Goal: Task Accomplishment & Management: Complete application form

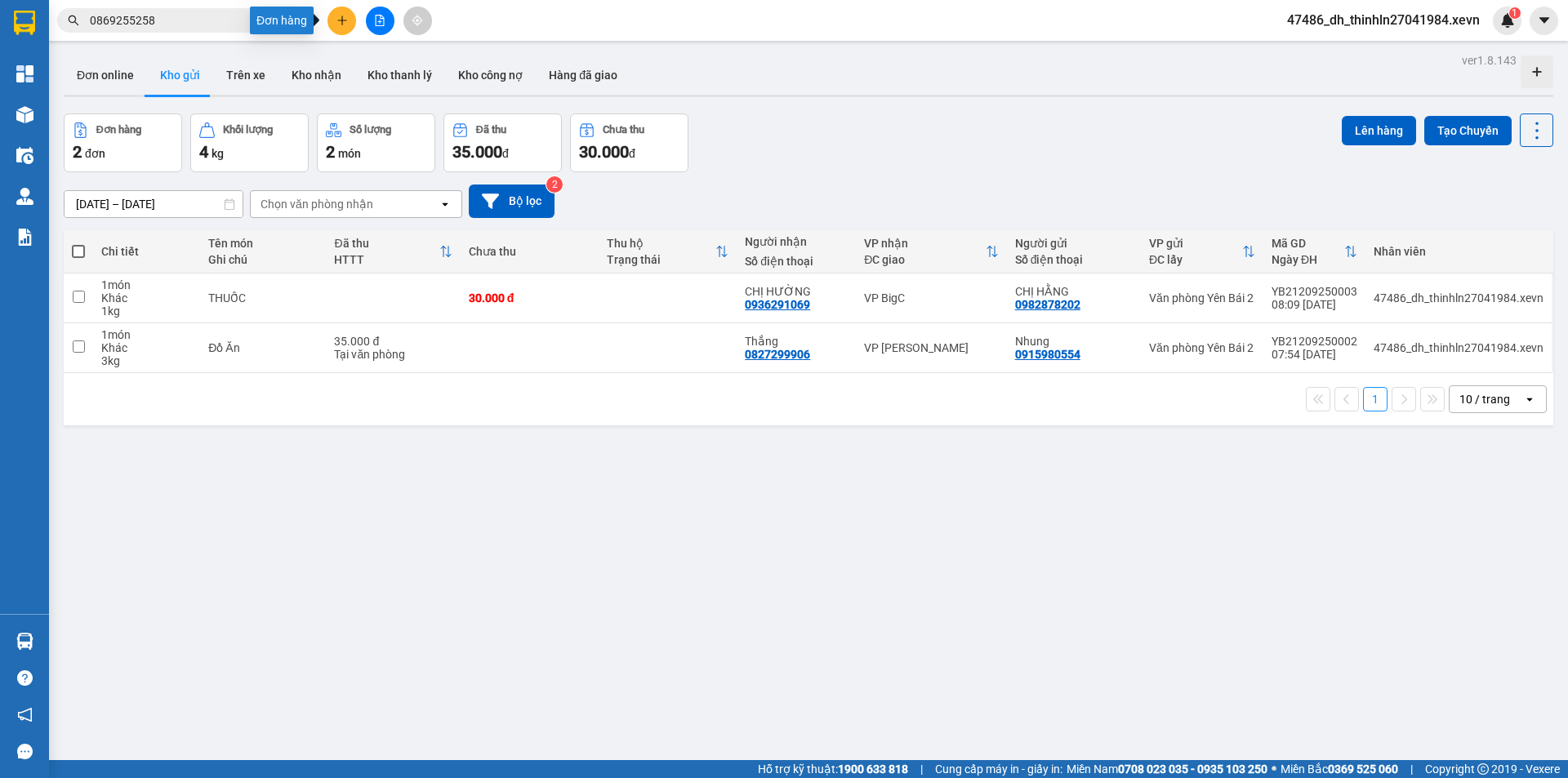
click at [343, 14] on icon "plus" at bounding box center [342, 20] width 12 height 12
click at [366, 61] on div "Tạo đơn hàng" at bounding box center [398, 62] width 122 height 31
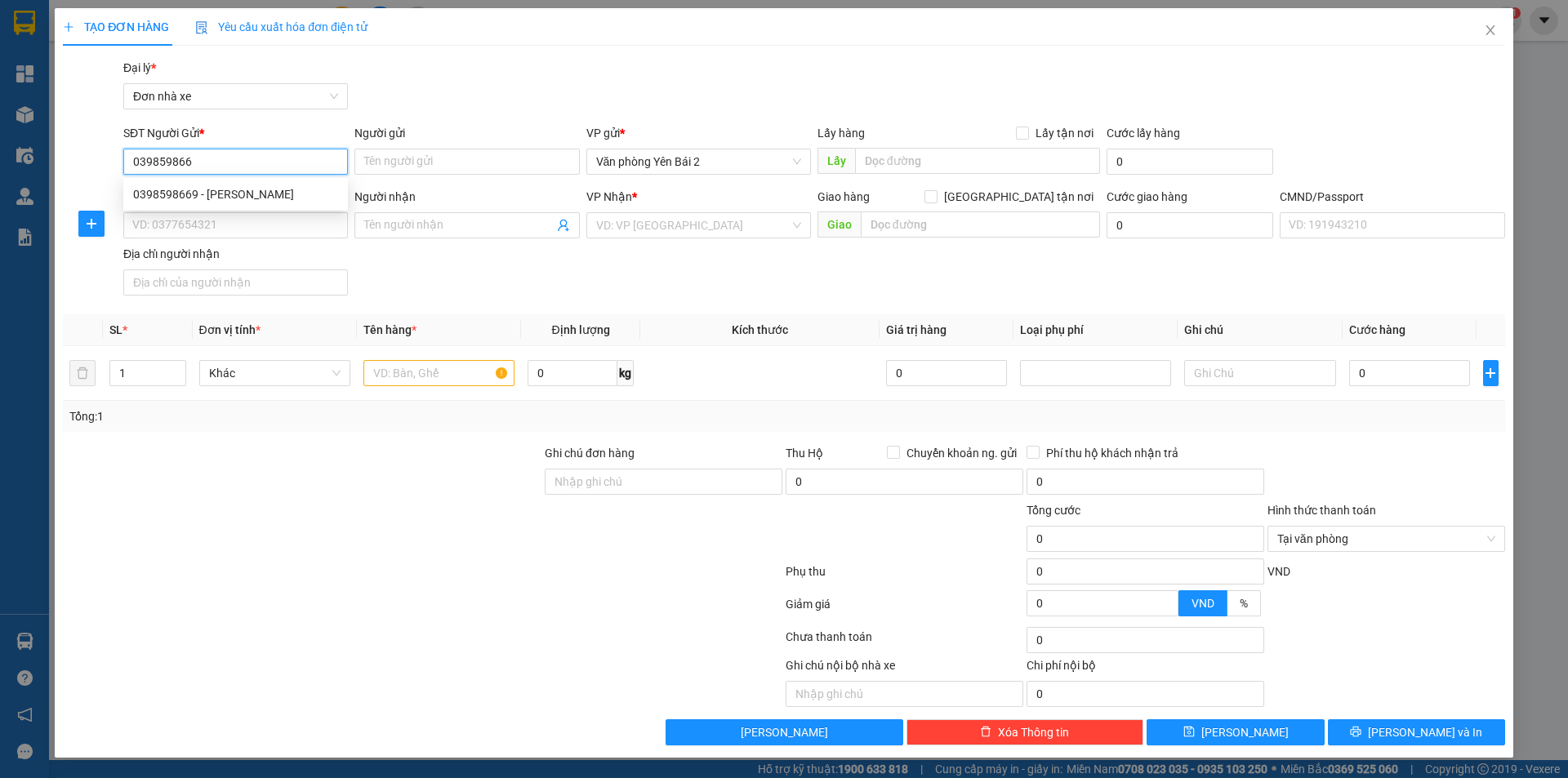
type input "0398598669"
click at [202, 197] on div "0398598669 - [PERSON_NAME]" at bounding box center [235, 194] width 205 height 18
type input "anh linh"
type input "0964434443"
type input "A DỰ"
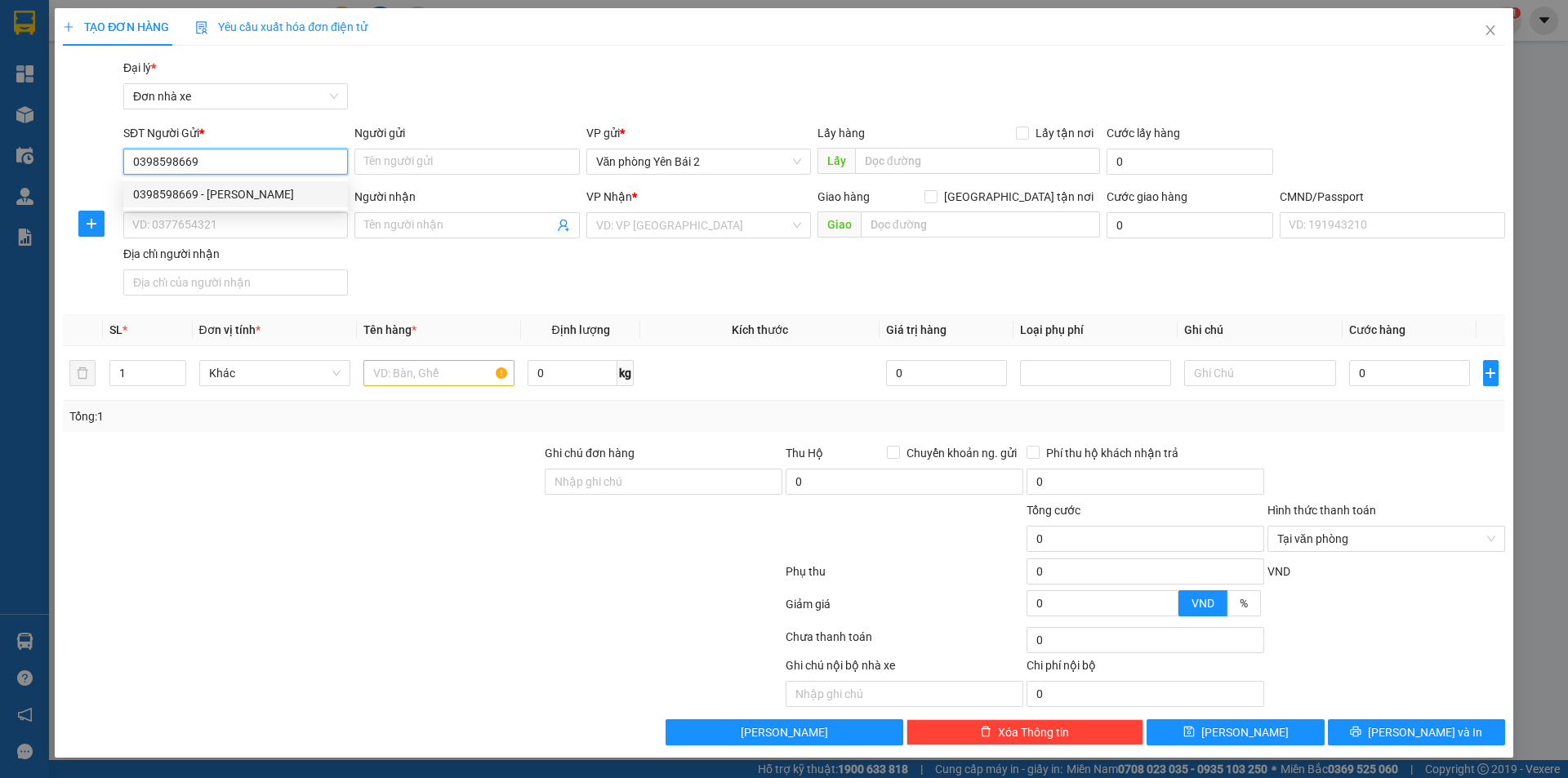
type input "1"
type input "0398598669"
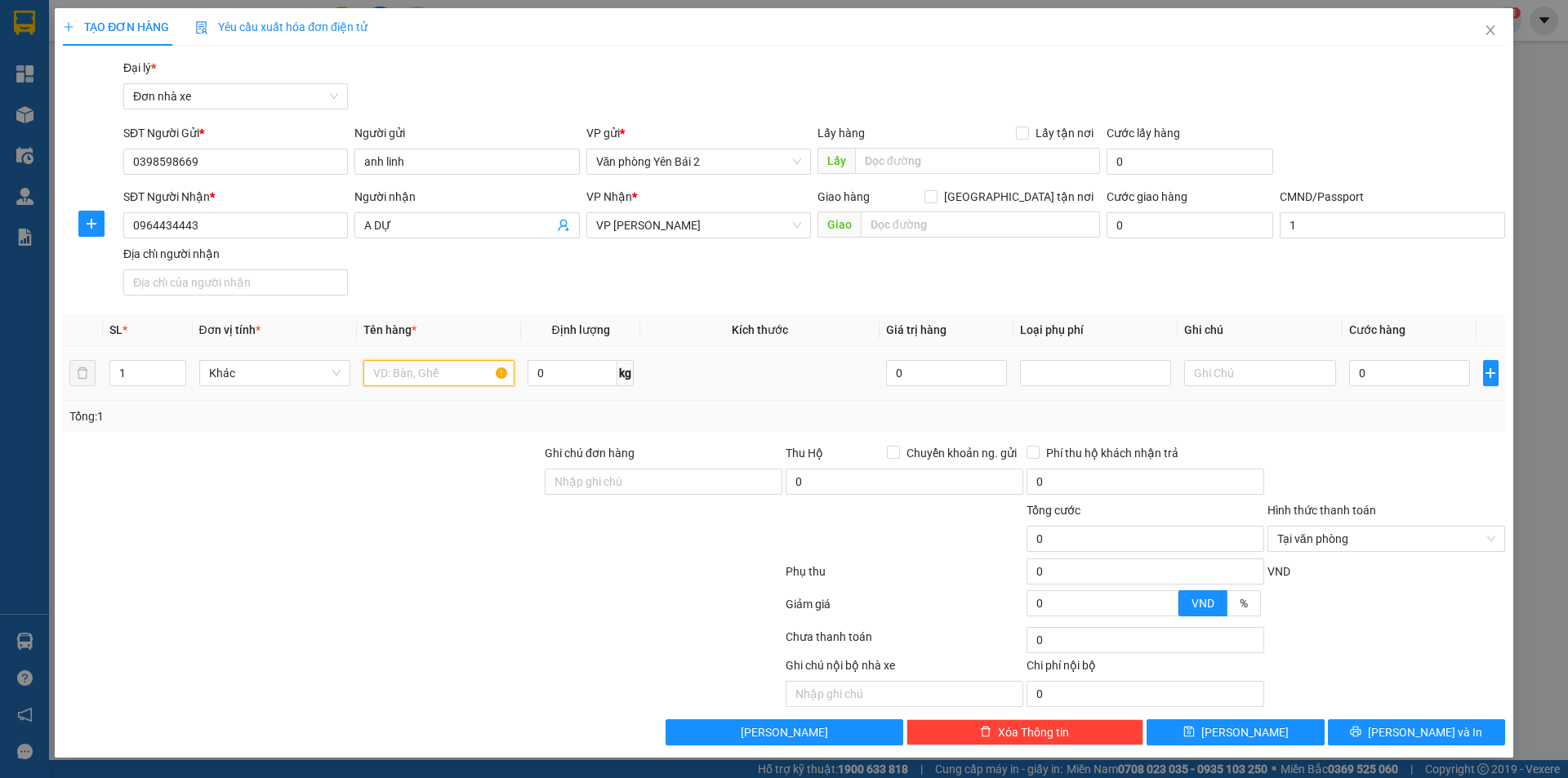
click at [421, 364] on input "text" at bounding box center [439, 372] width 151 height 26
type input "giấy tờ"
click at [579, 382] on input "0" at bounding box center [571, 372] width 89 height 26
click at [558, 380] on input "0" at bounding box center [571, 372] width 89 height 26
click at [1404, 373] on input "0" at bounding box center [1409, 372] width 121 height 26
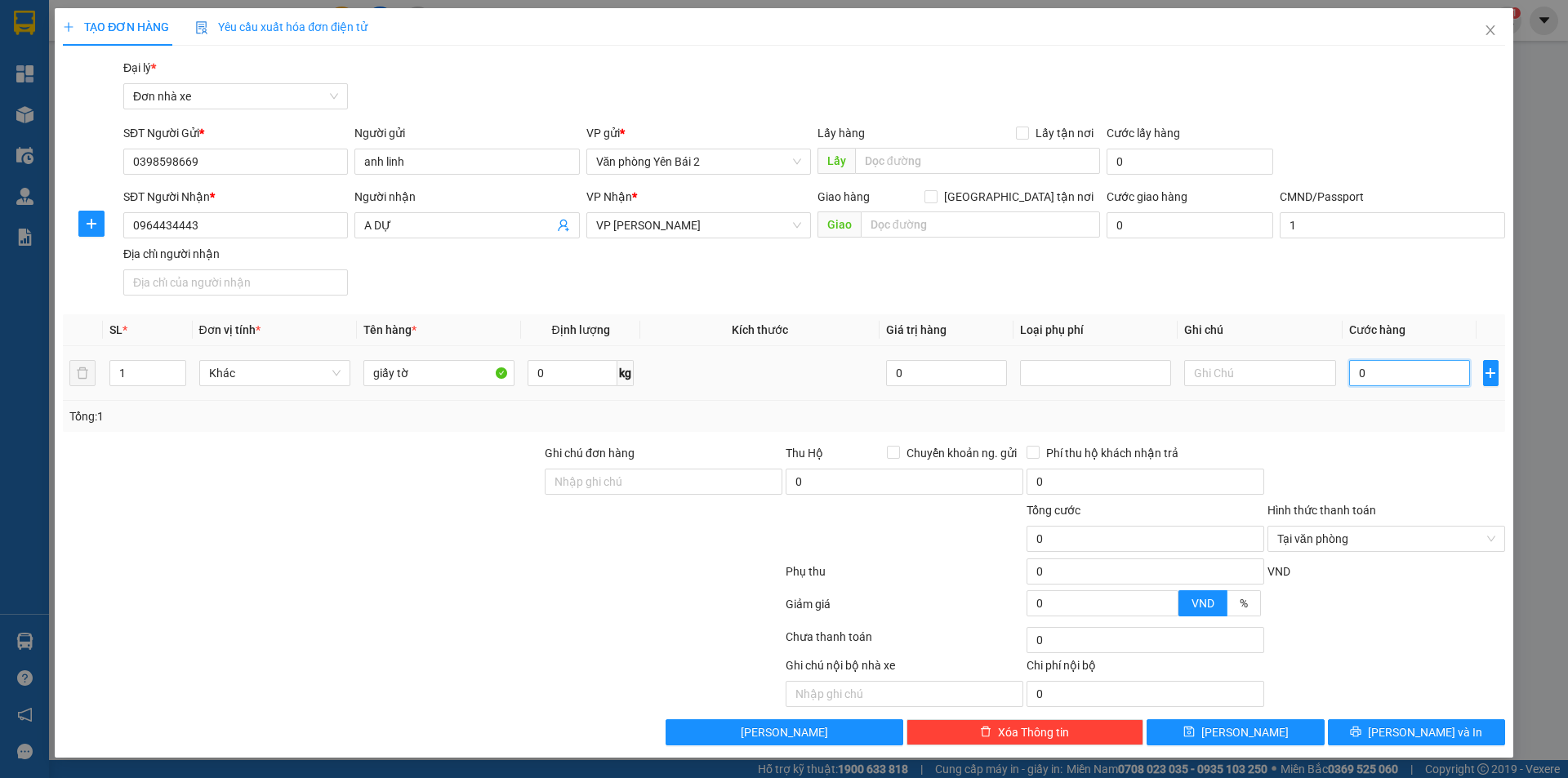
type input "2"
type input "25"
type input "250"
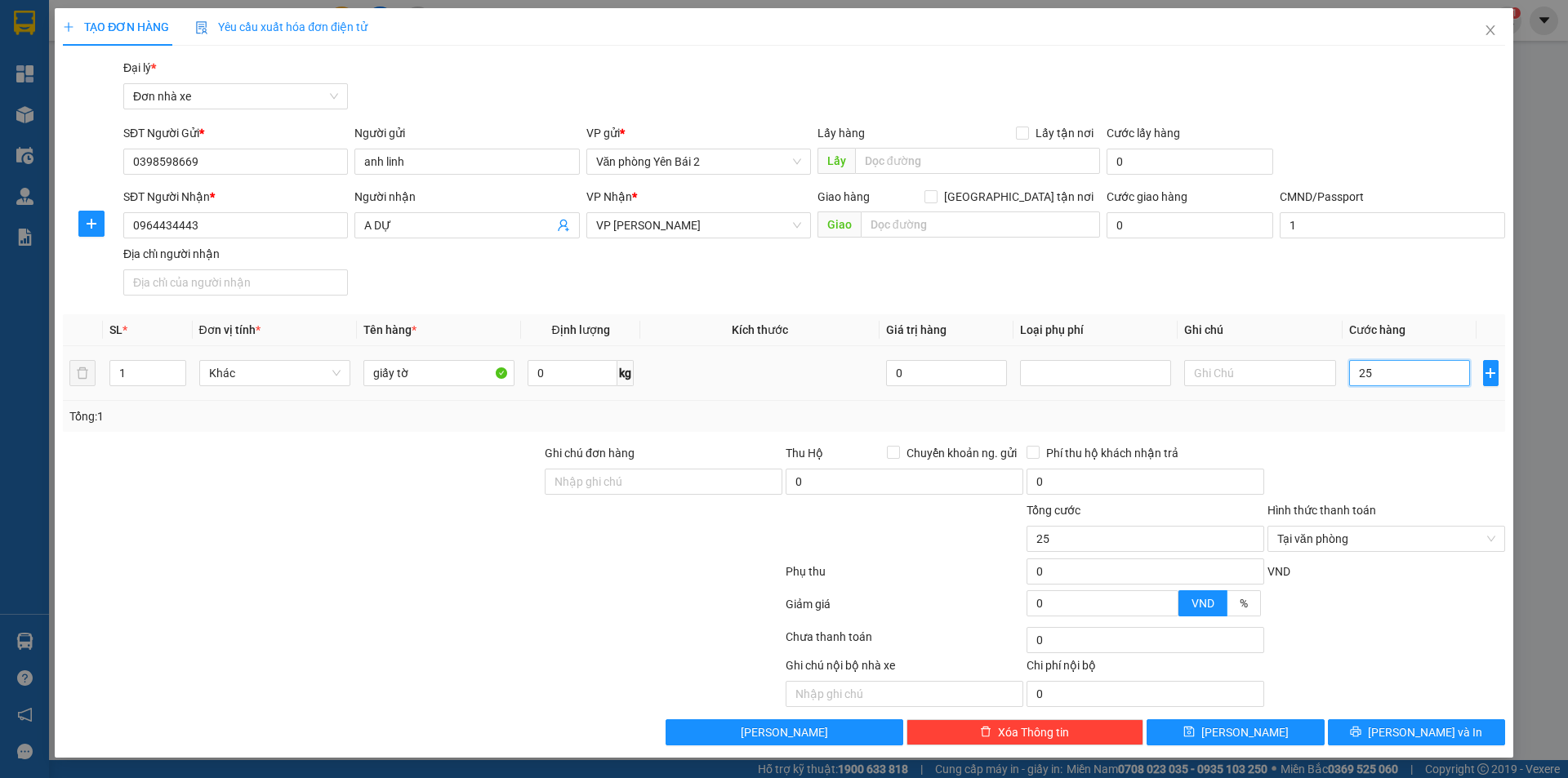
type input "250"
type input "2.500"
type input "25.000"
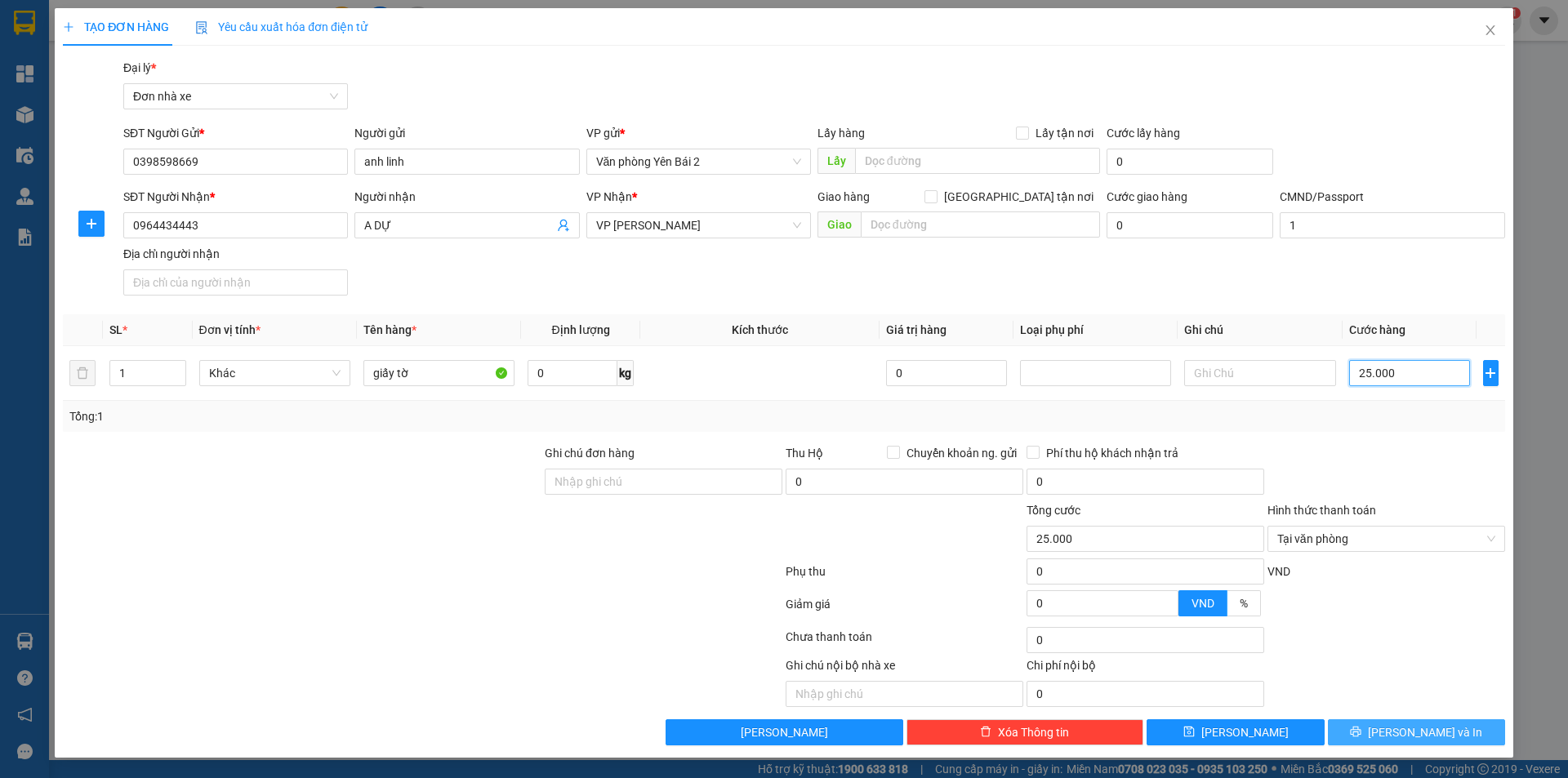
type input "25.000"
click at [1427, 727] on span "[PERSON_NAME] và In" at bounding box center [1425, 732] width 114 height 18
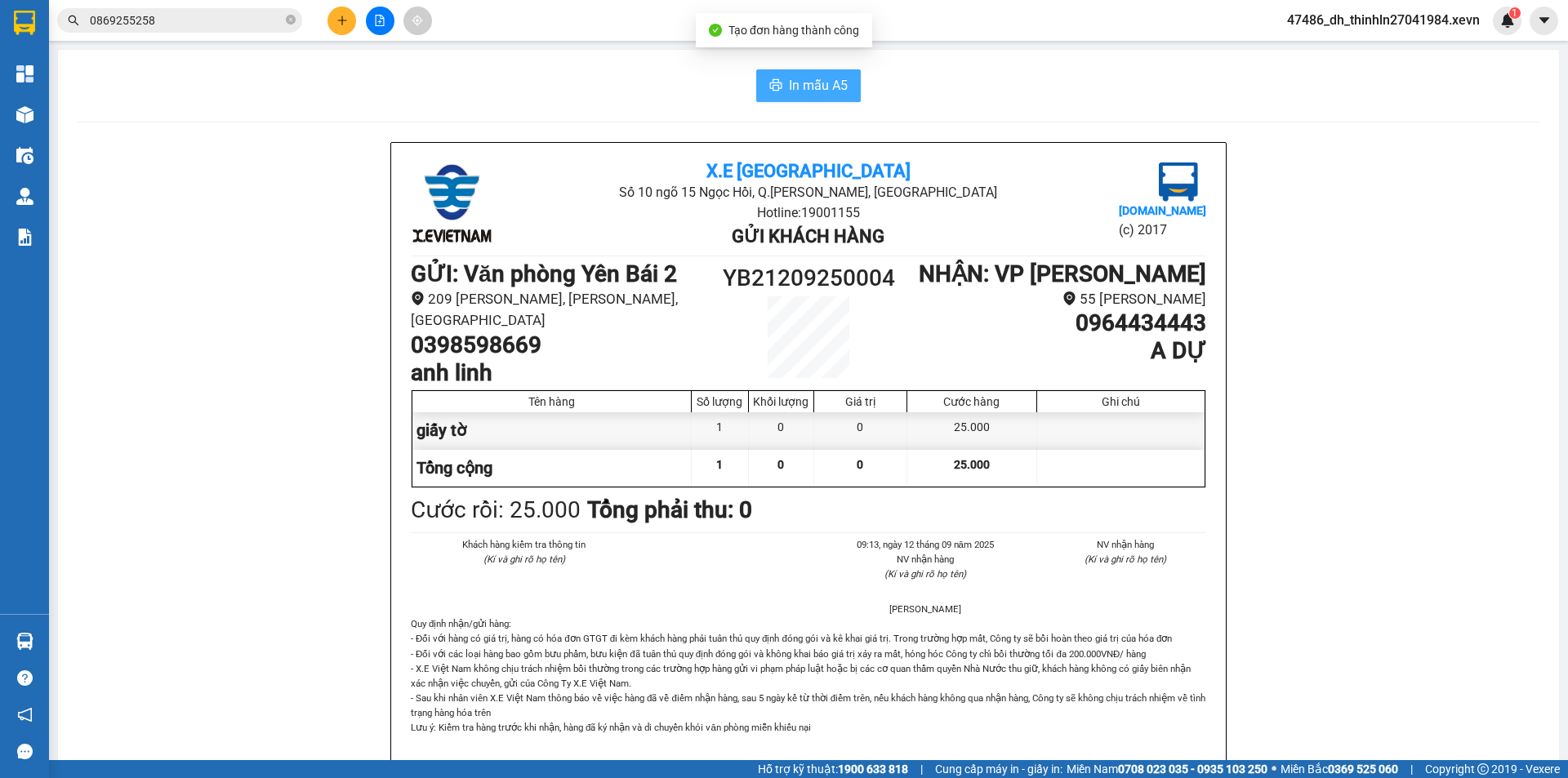
click at [801, 86] on span "In mẫu A5" at bounding box center [818, 85] width 59 height 20
